Goal: Communication & Community: Answer question/provide support

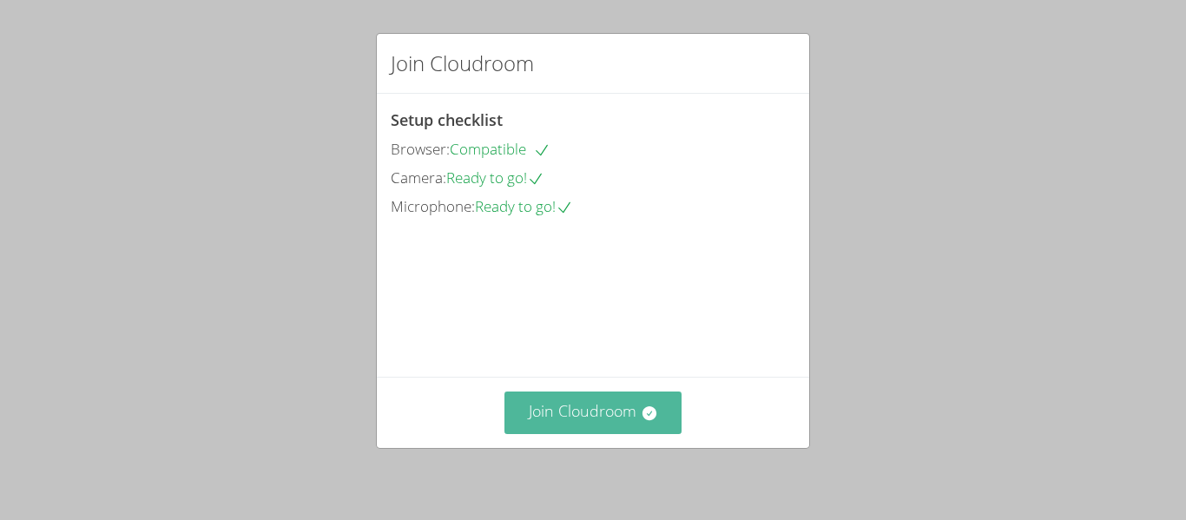
click at [557, 416] on button "Join Cloudroom" at bounding box center [593, 413] width 178 height 43
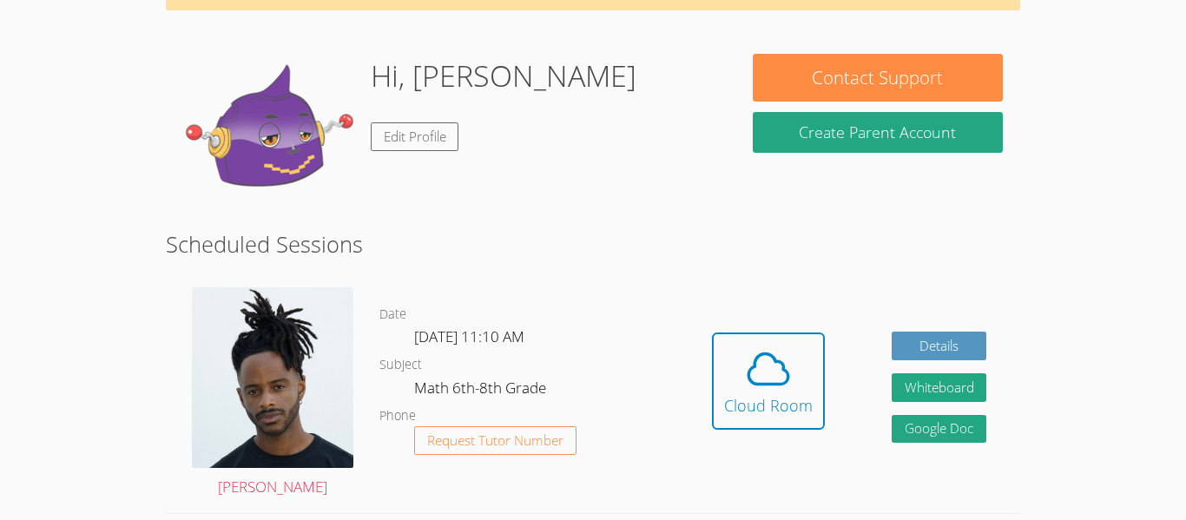
scroll to position [115, 0]
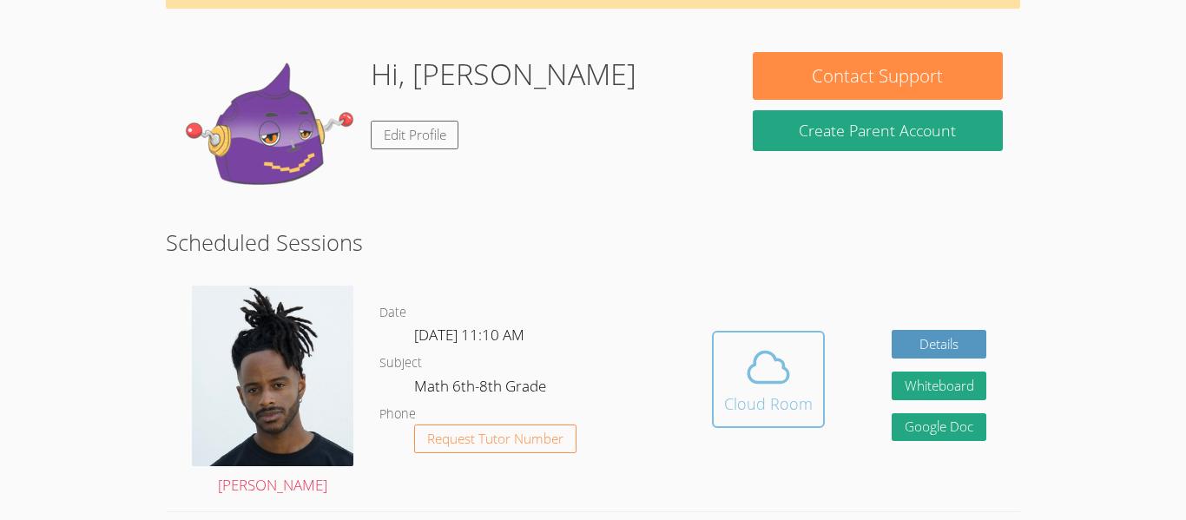
click at [744, 383] on icon at bounding box center [768, 367] width 49 height 49
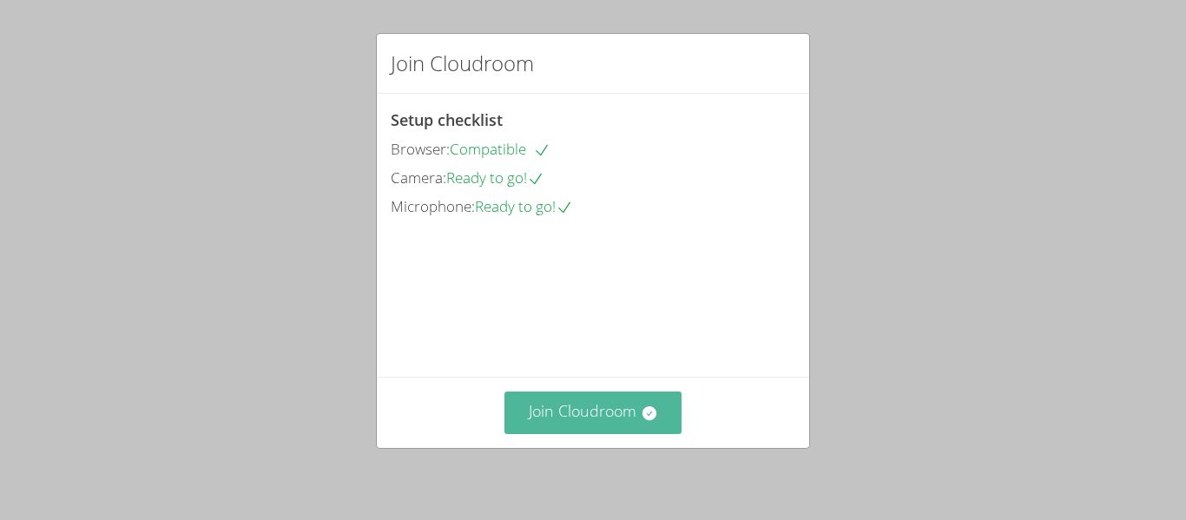
click at [636, 425] on button "Join Cloudroom" at bounding box center [593, 413] width 178 height 43
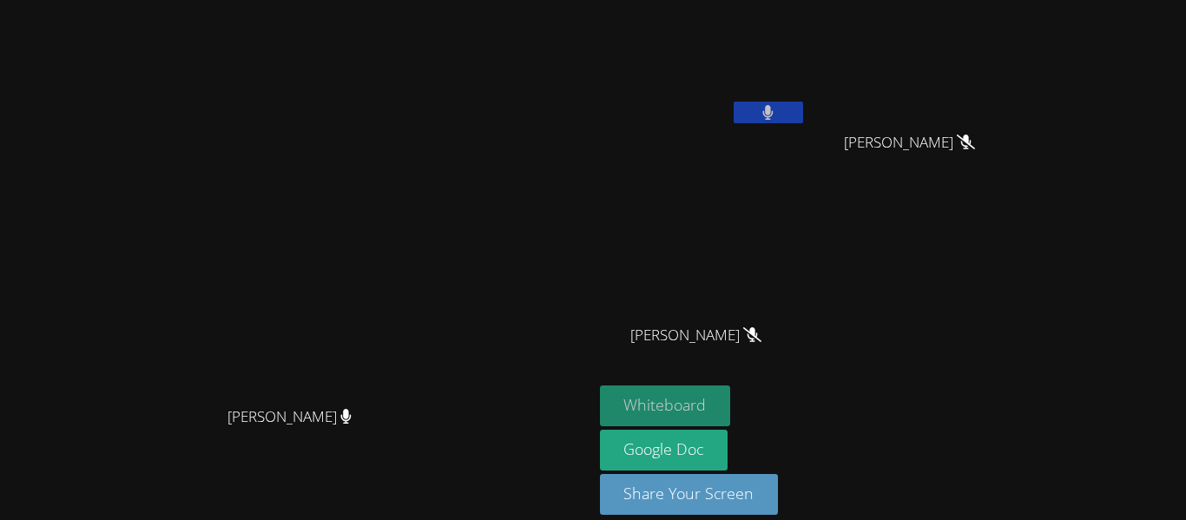
click at [731, 390] on button "Whiteboard" at bounding box center [665, 405] width 131 height 41
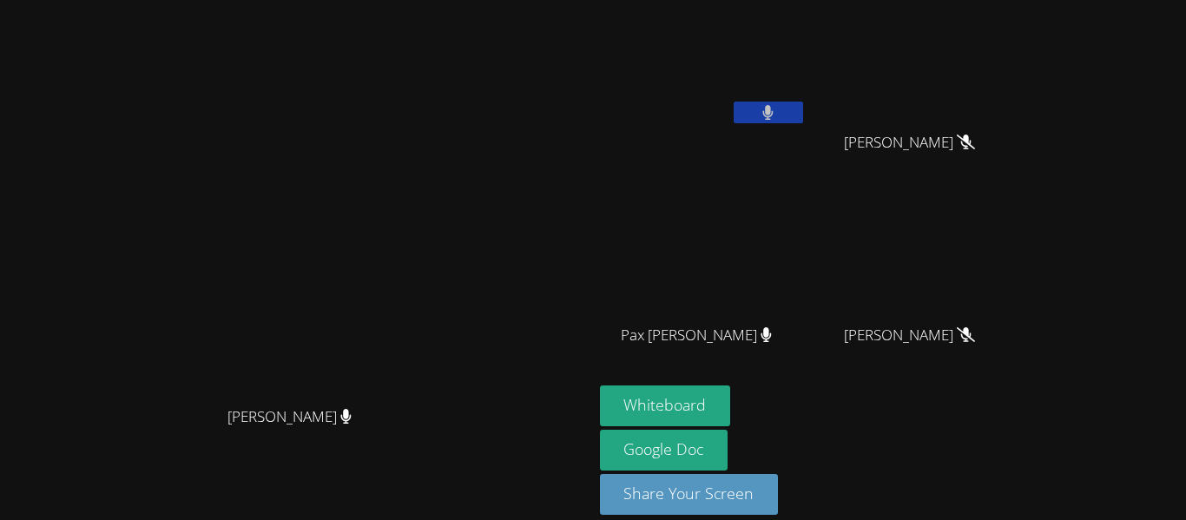
click at [803, 114] on button at bounding box center [768, 113] width 69 height 22
click at [803, 115] on button at bounding box center [768, 113] width 69 height 22
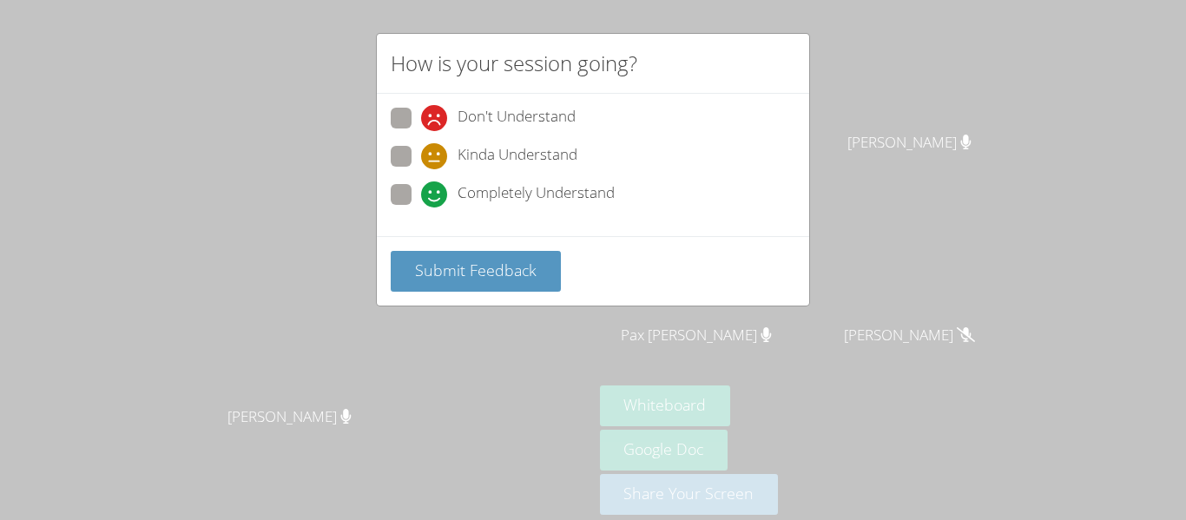
click at [421, 131] on span at bounding box center [421, 131] width 0 height 0
click at [421, 113] on input "Don't Understand" at bounding box center [428, 115] width 15 height 15
radio input "true"
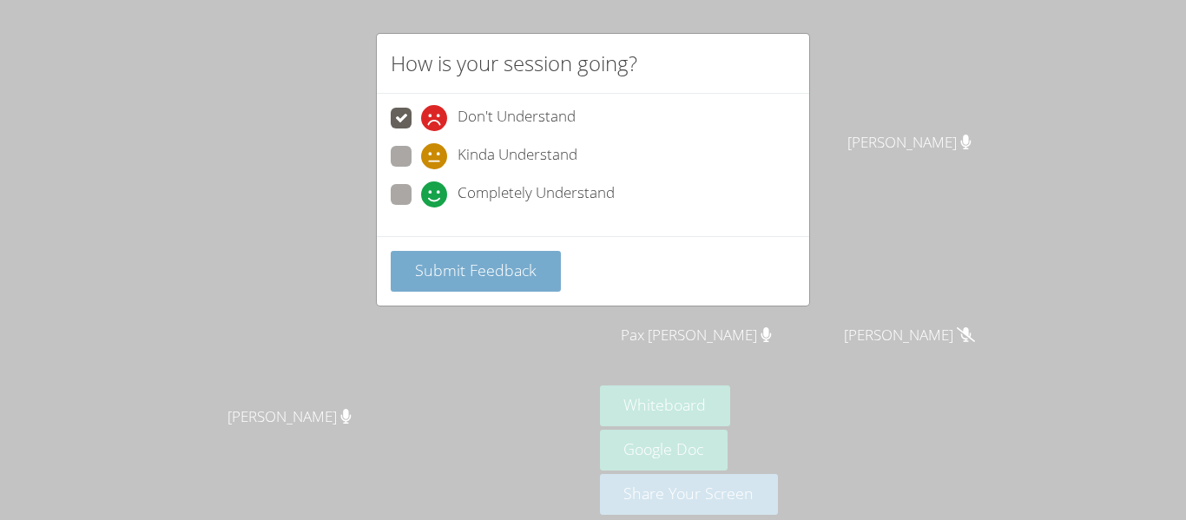
click at [414, 254] on button "Submit Feedback" at bounding box center [476, 271] width 170 height 41
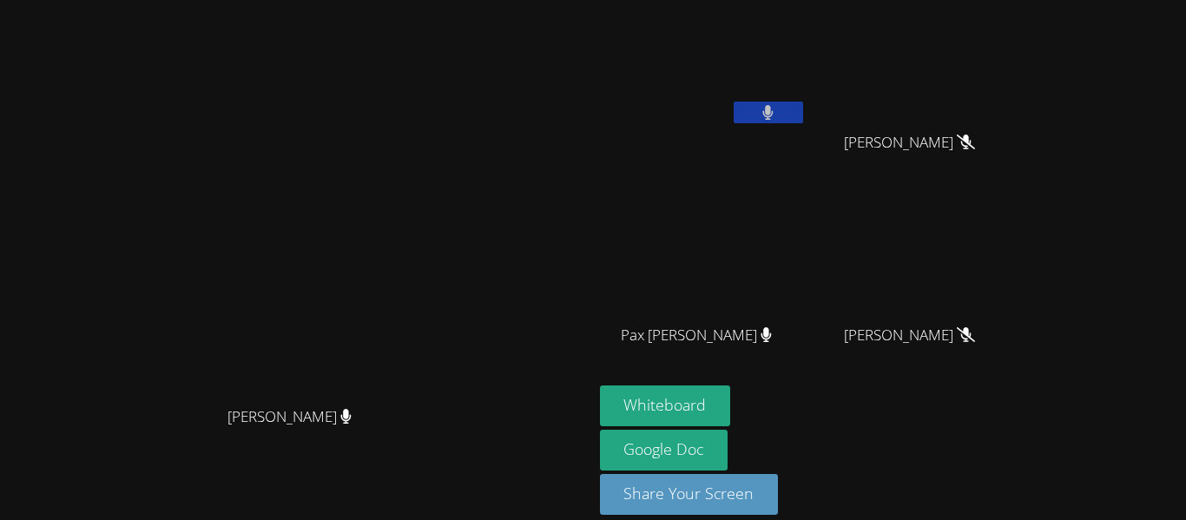
click at [734, 102] on button at bounding box center [768, 113] width 69 height 22
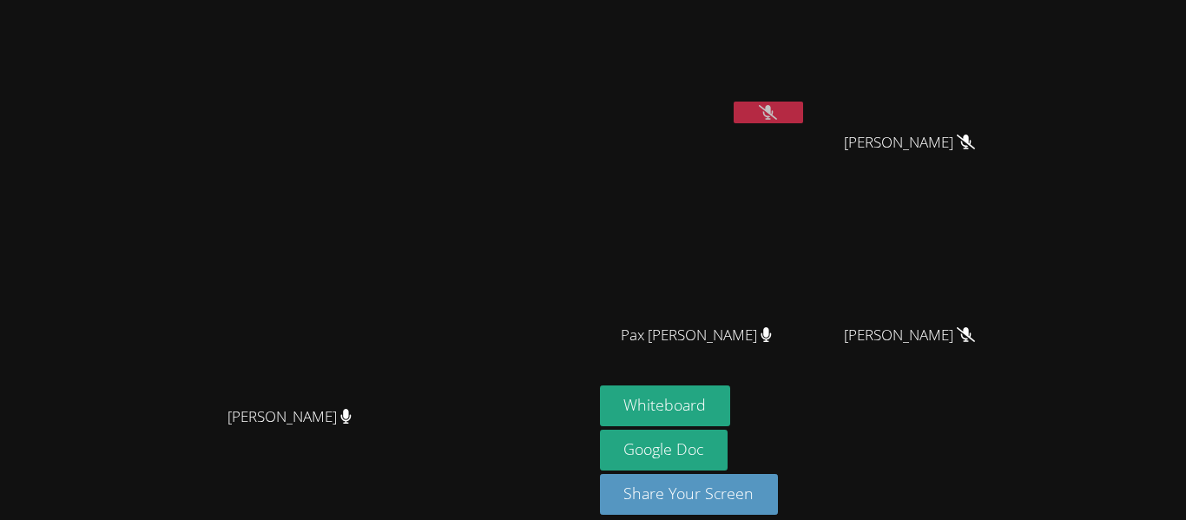
click at [734, 102] on button at bounding box center [768, 113] width 69 height 22
